Goal: Task Accomplishment & Management: Manage account settings

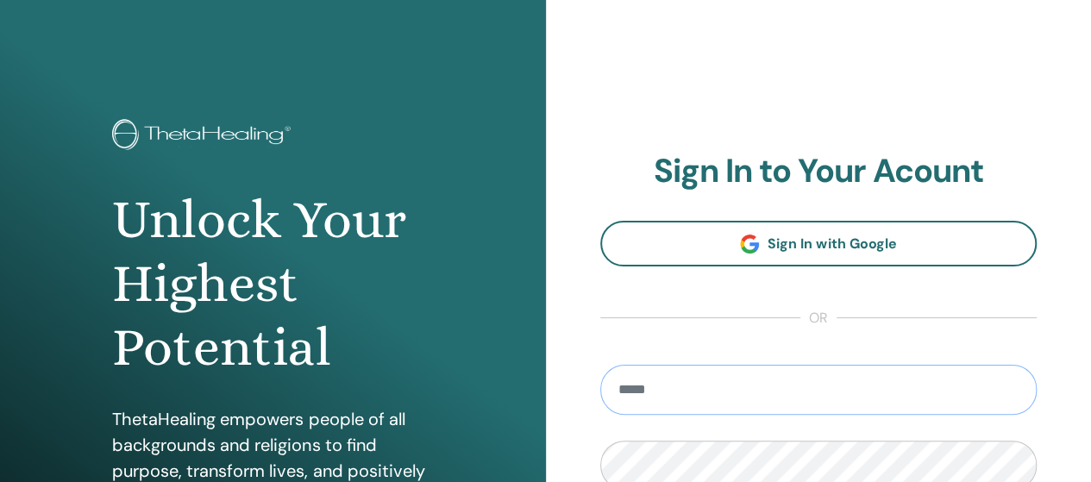
click at [895, 389] on input "email" at bounding box center [818, 390] width 437 height 50
type input "**********"
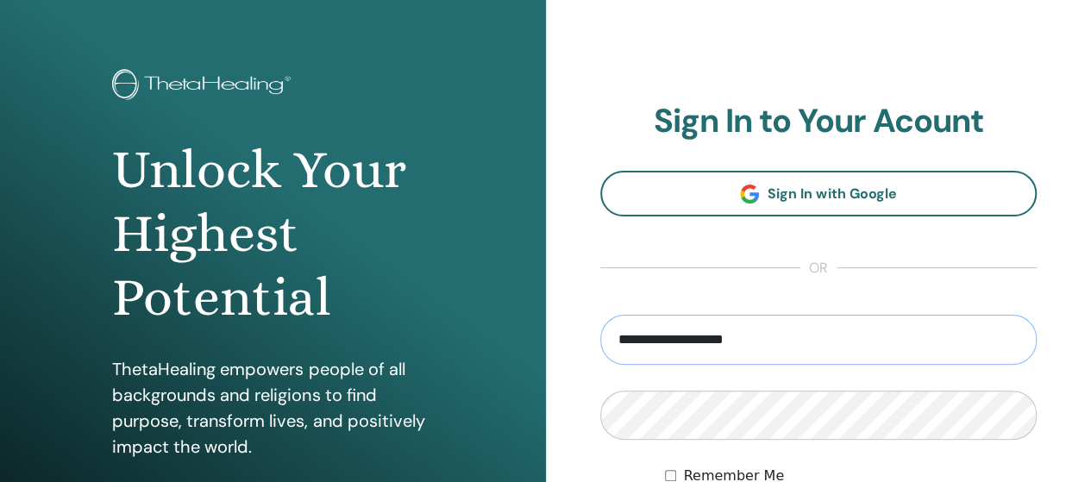
scroll to position [235, 0]
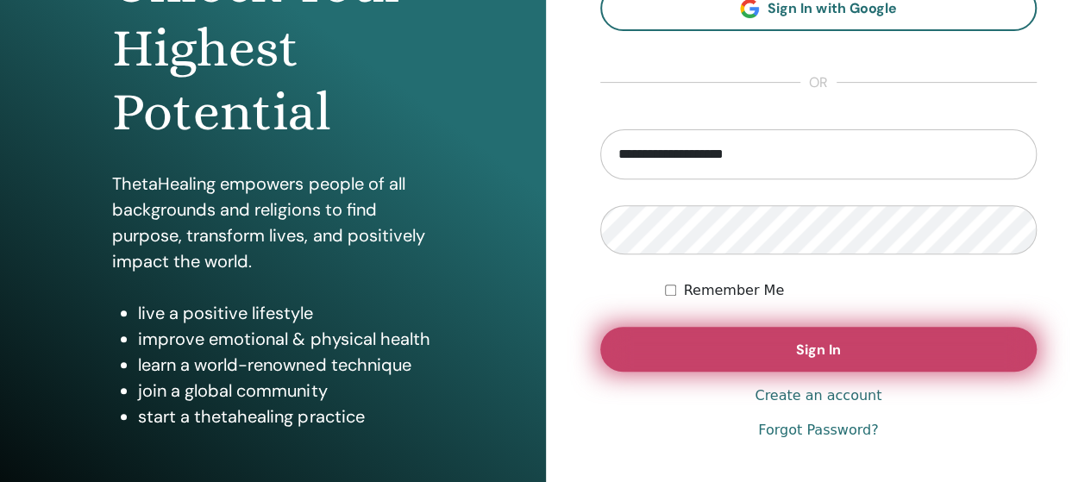
click at [800, 344] on span "Sign In" at bounding box center [818, 350] width 45 height 18
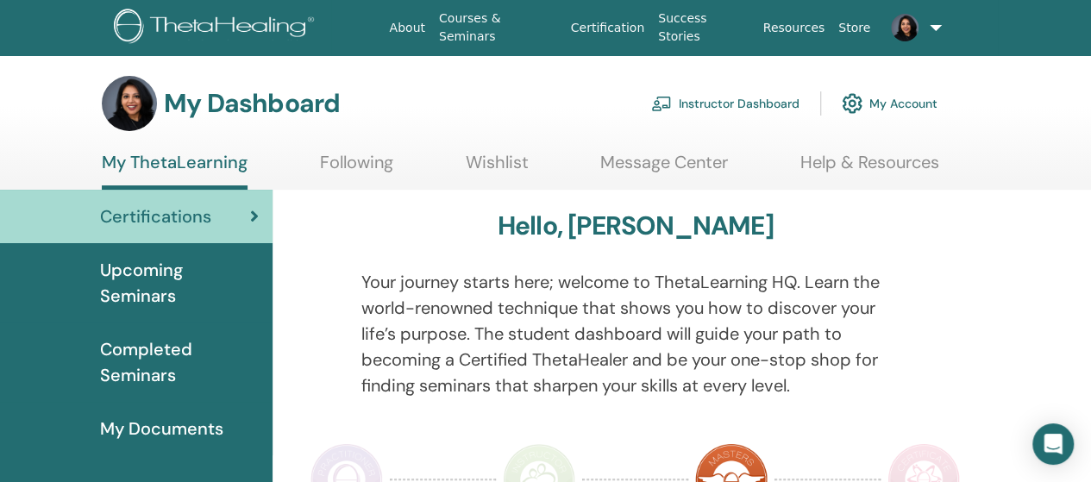
click at [935, 37] on link at bounding box center [911, 27] width 69 height 55
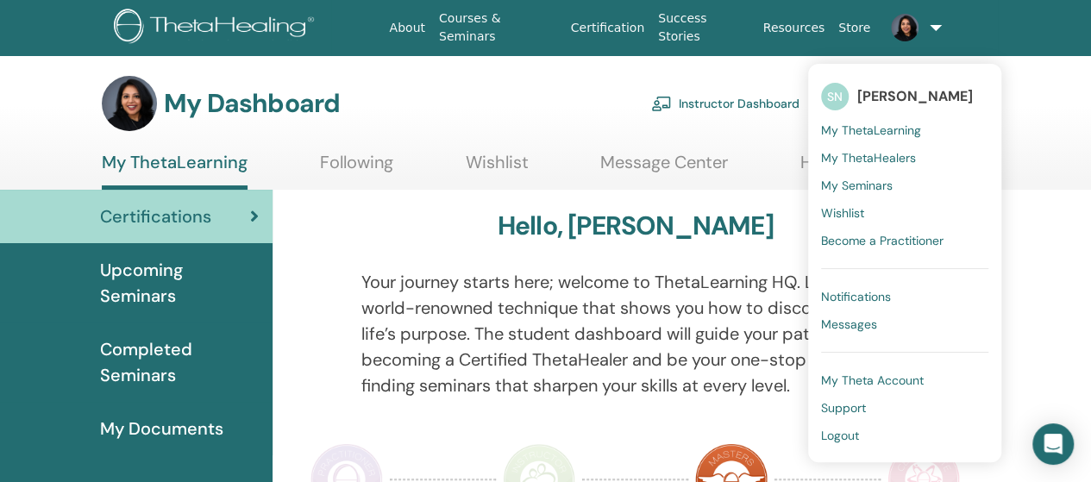
click at [855, 437] on span "Logout" at bounding box center [840, 436] width 38 height 16
